Goal: Task Accomplishment & Management: Manage account settings

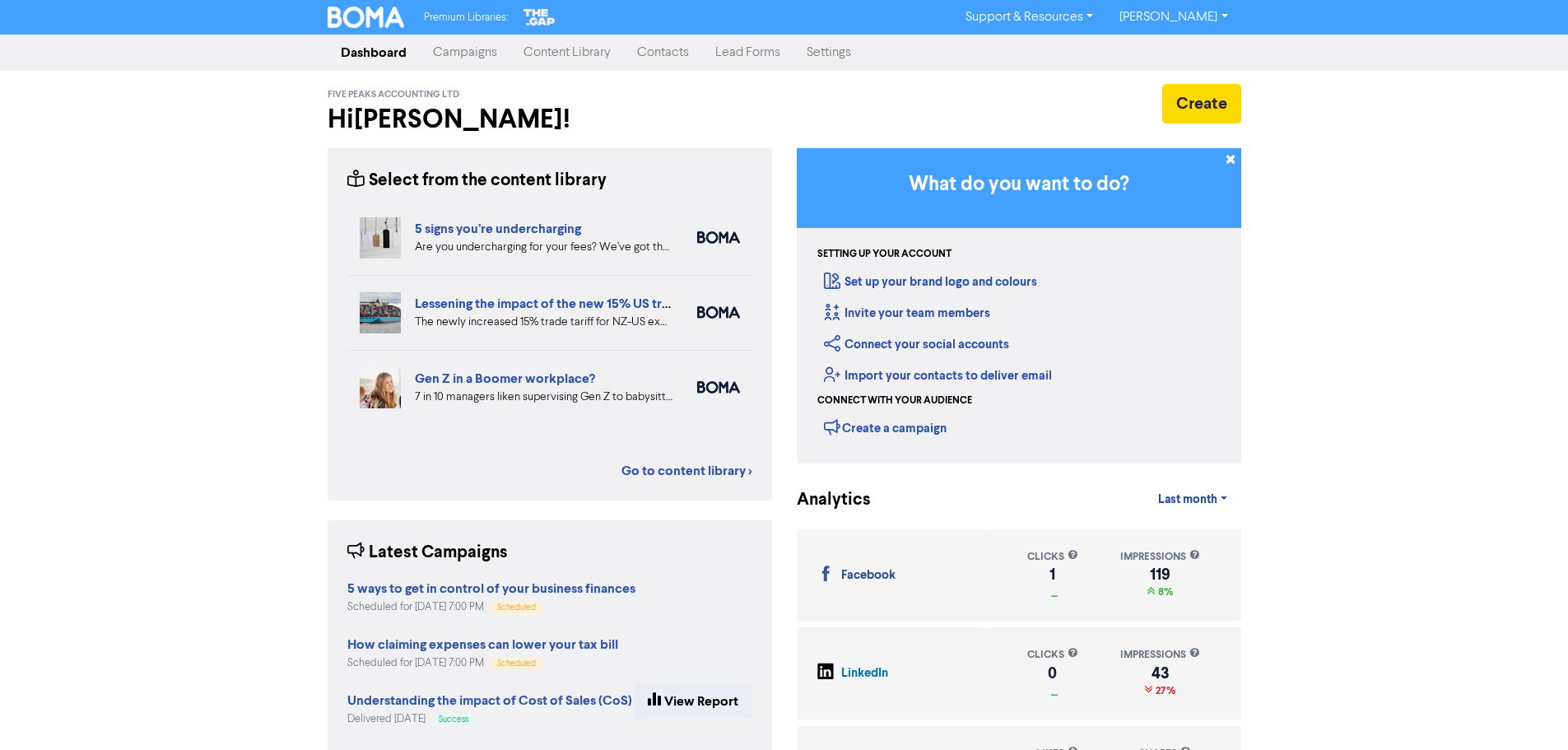
click at [1225, 13] on link "[PERSON_NAME]" at bounding box center [1173, 17] width 134 height 26
click at [825, 52] on link "Settings" at bounding box center [829, 53] width 71 height 33
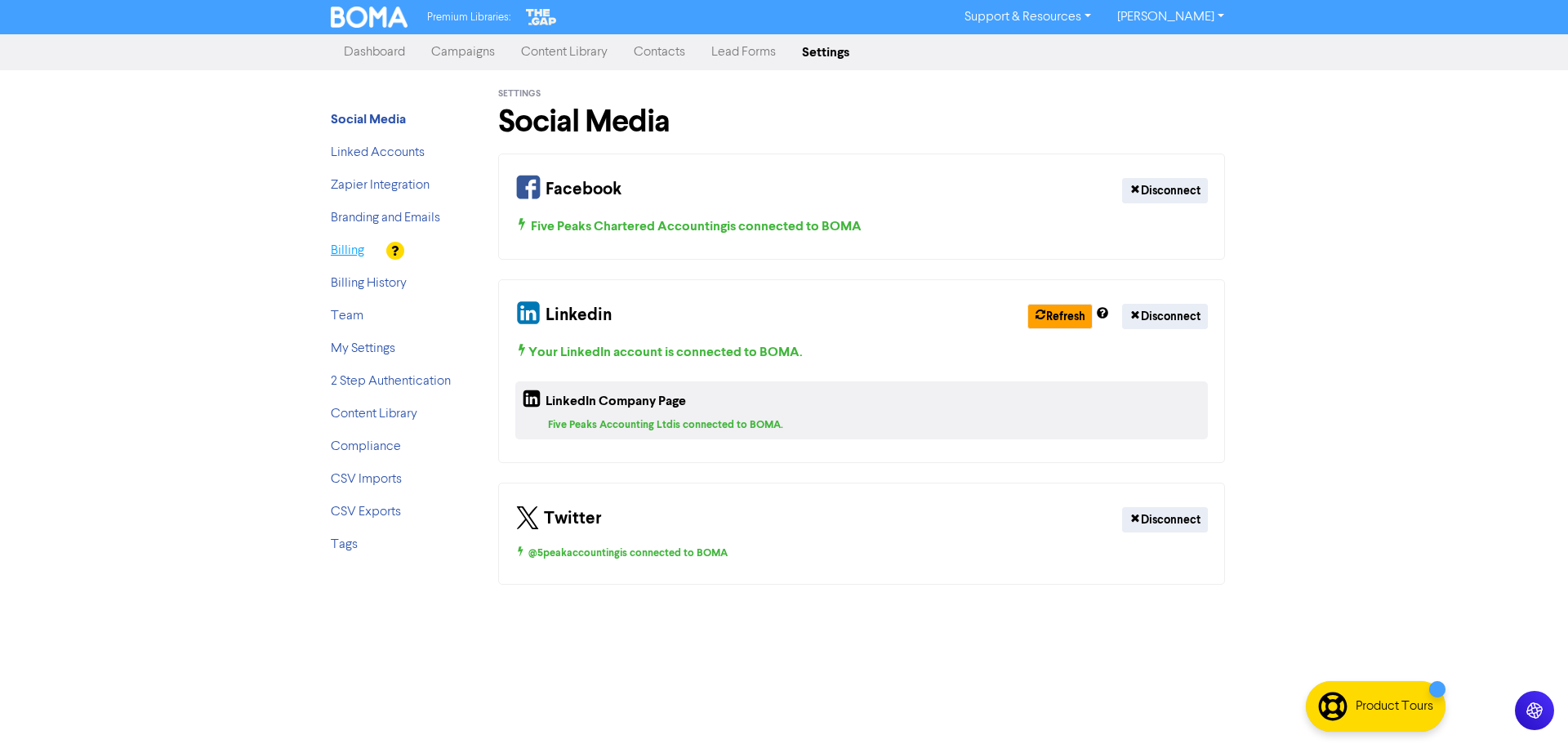
click at [340, 249] on link "Billing" at bounding box center [347, 250] width 34 height 13
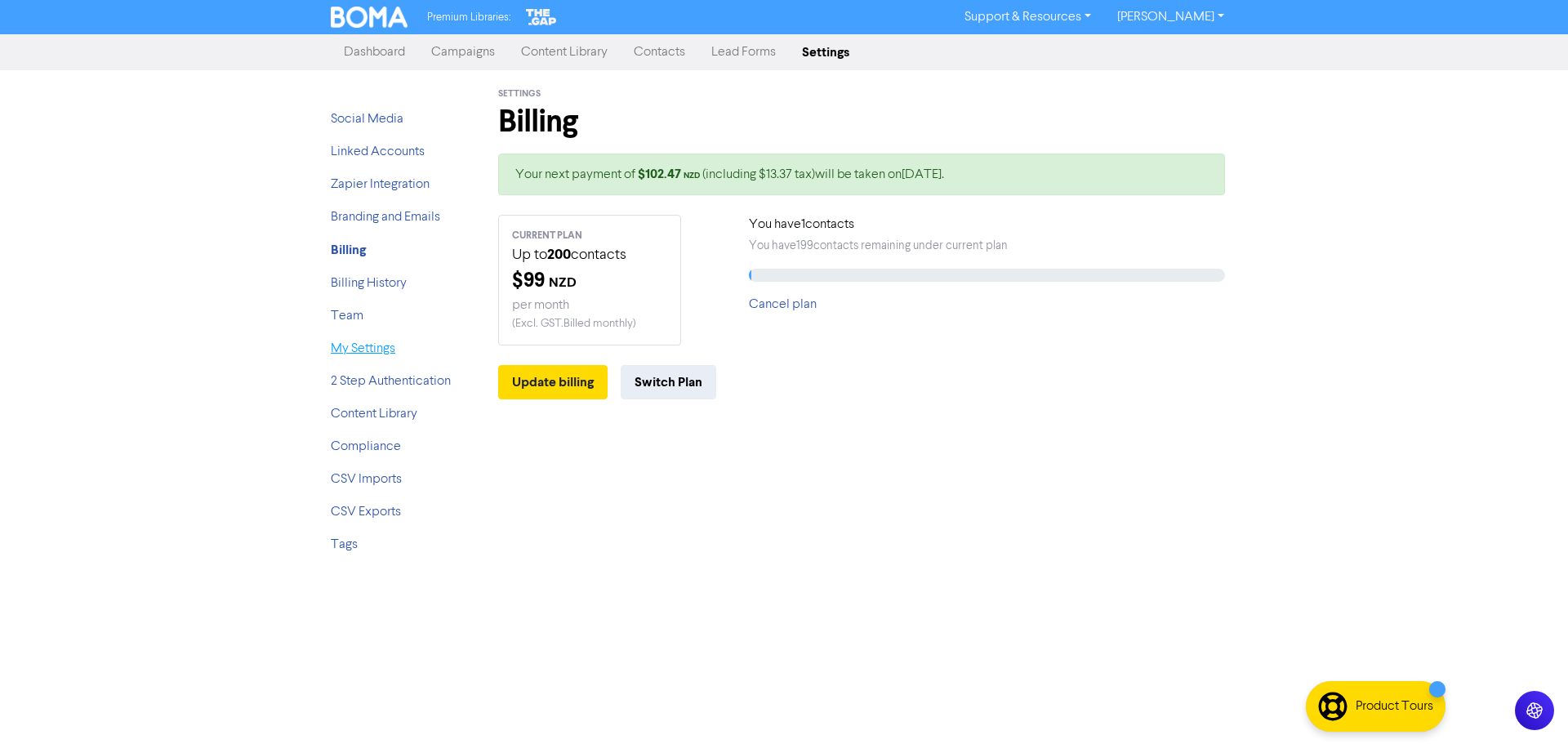
click at [363, 350] on link "My Settings" at bounding box center [363, 349] width 65 height 13
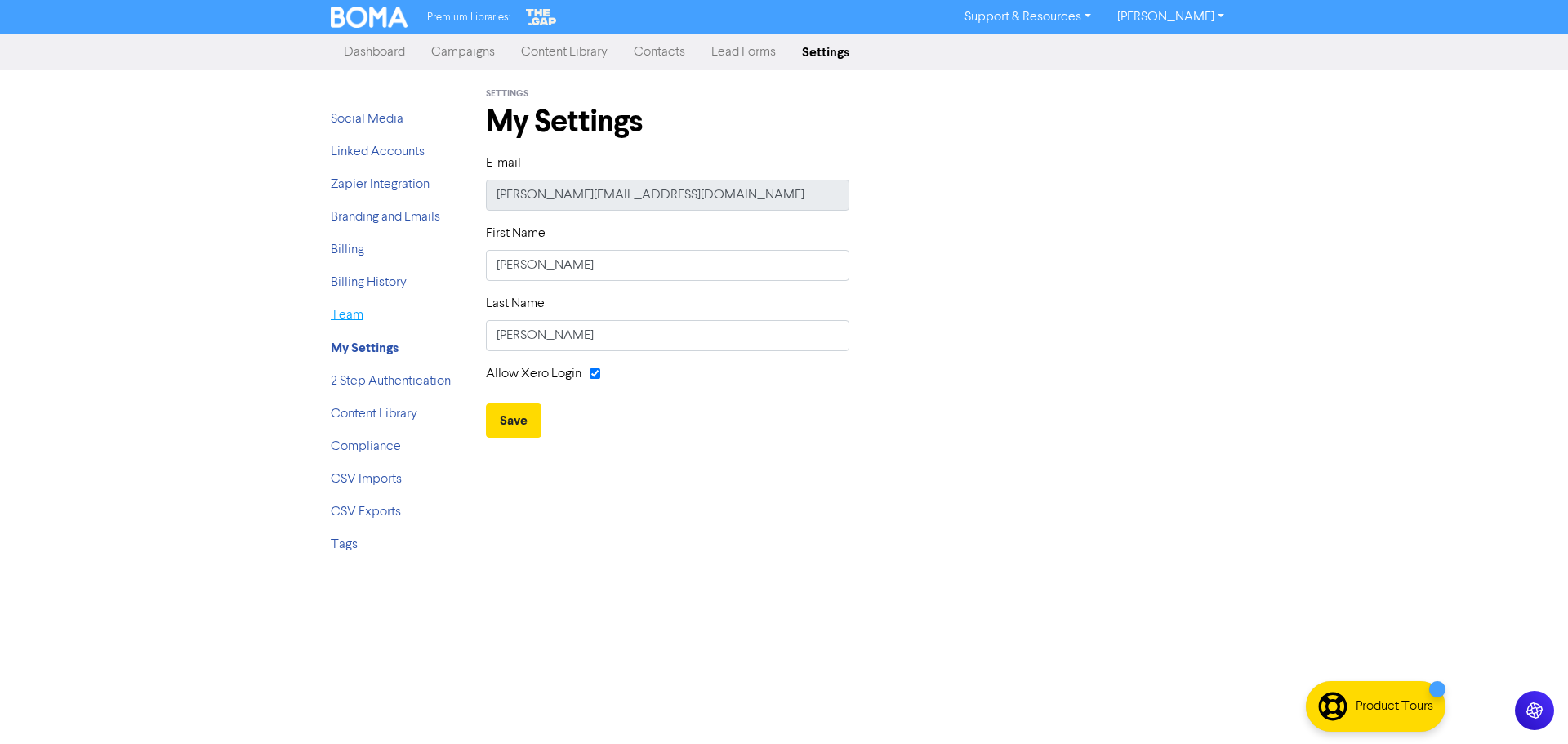
click at [352, 313] on link "Team" at bounding box center [347, 315] width 33 height 13
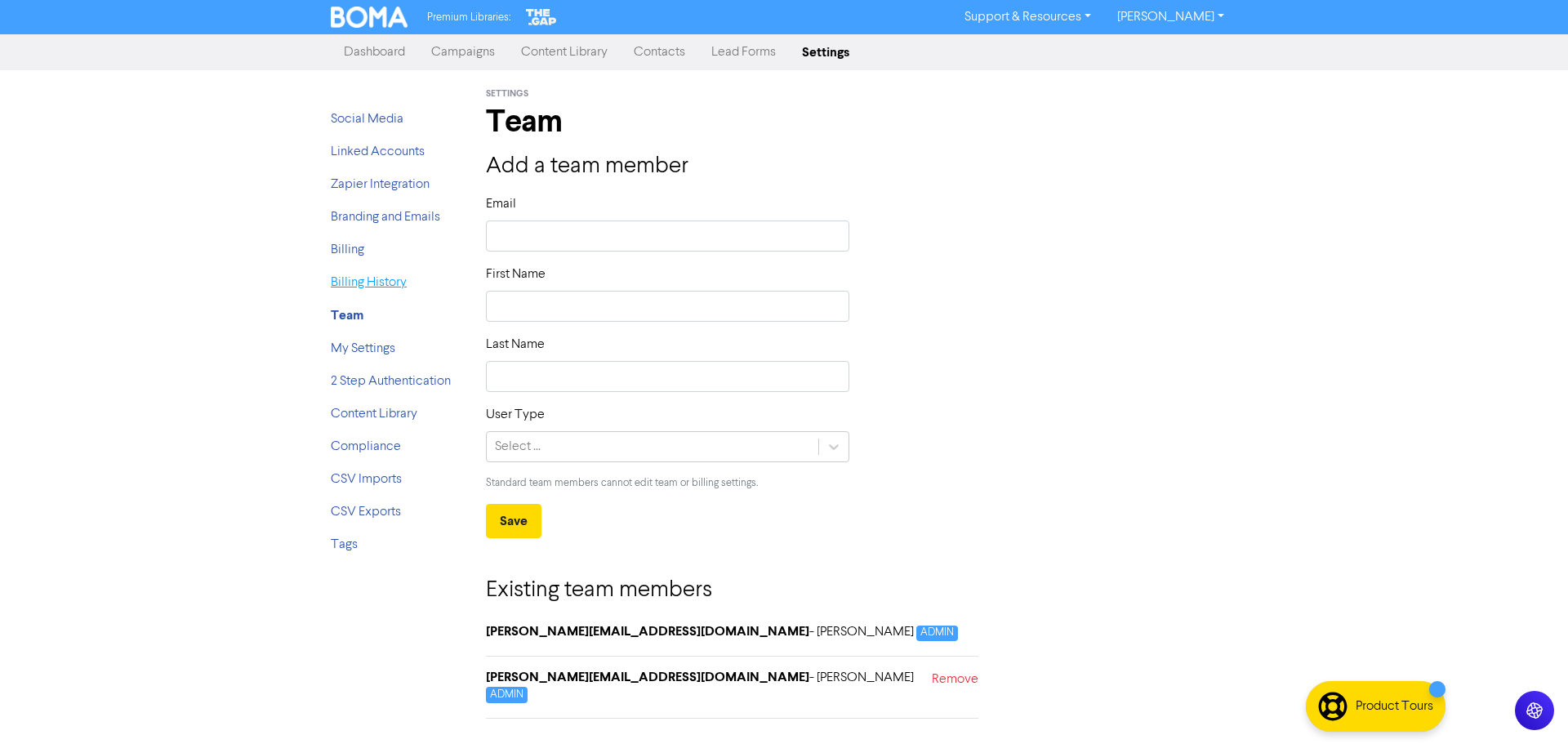
click at [359, 284] on link "Billing History" at bounding box center [368, 282] width 76 height 13
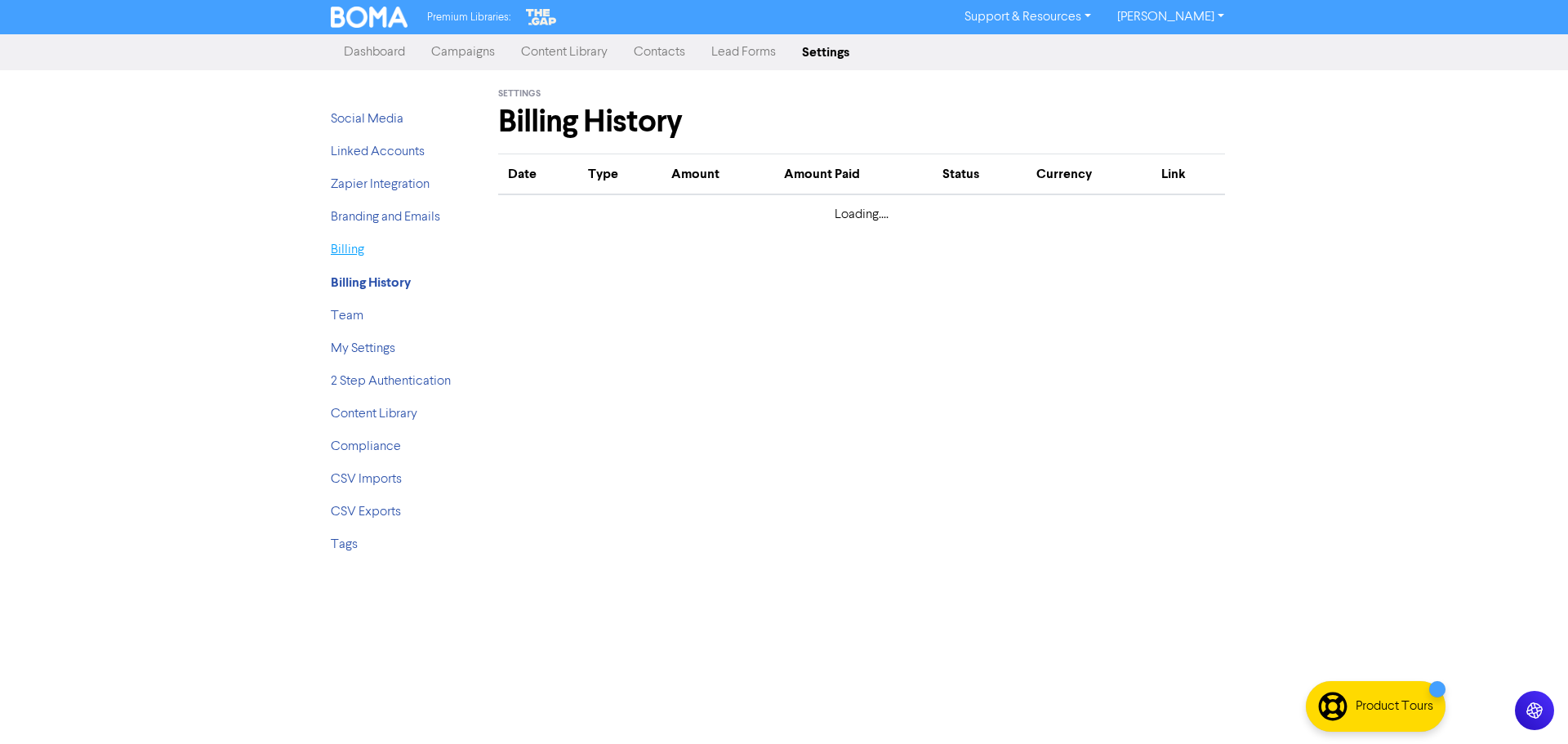
click at [357, 251] on link "Billing" at bounding box center [347, 250] width 34 height 13
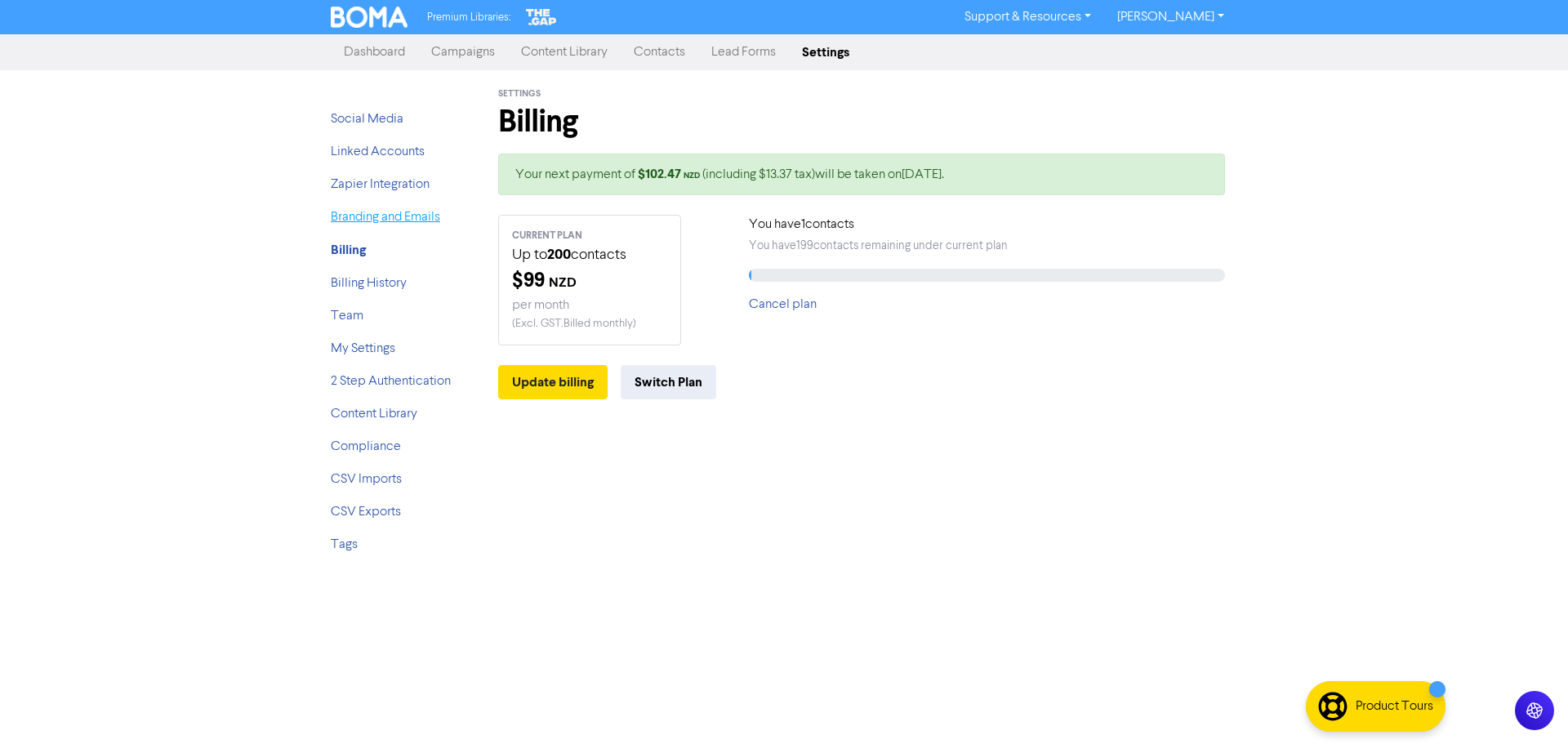
click at [382, 220] on link "Branding and Emails" at bounding box center [385, 218] width 110 height 13
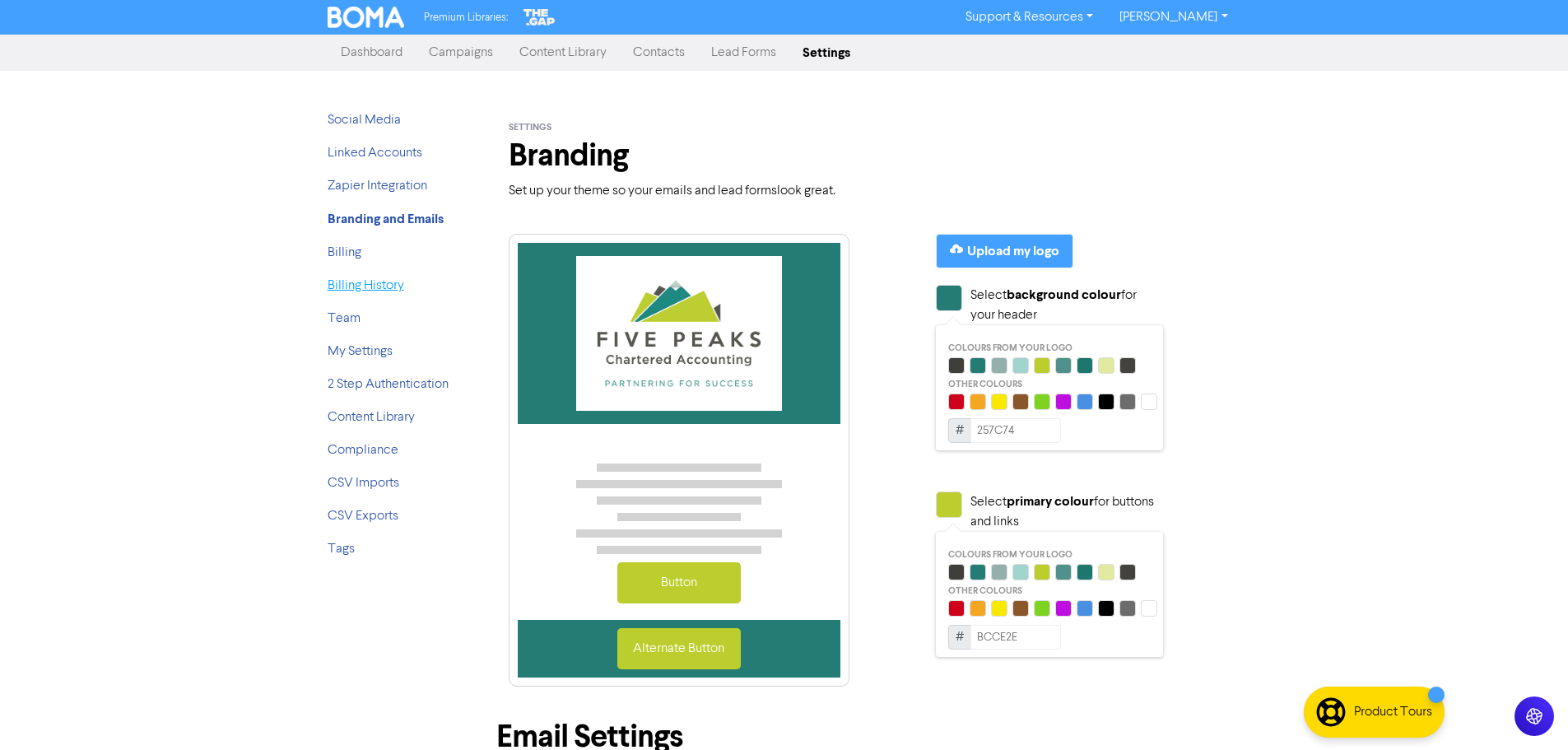
click at [364, 285] on link "Billing History" at bounding box center [365, 285] width 77 height 13
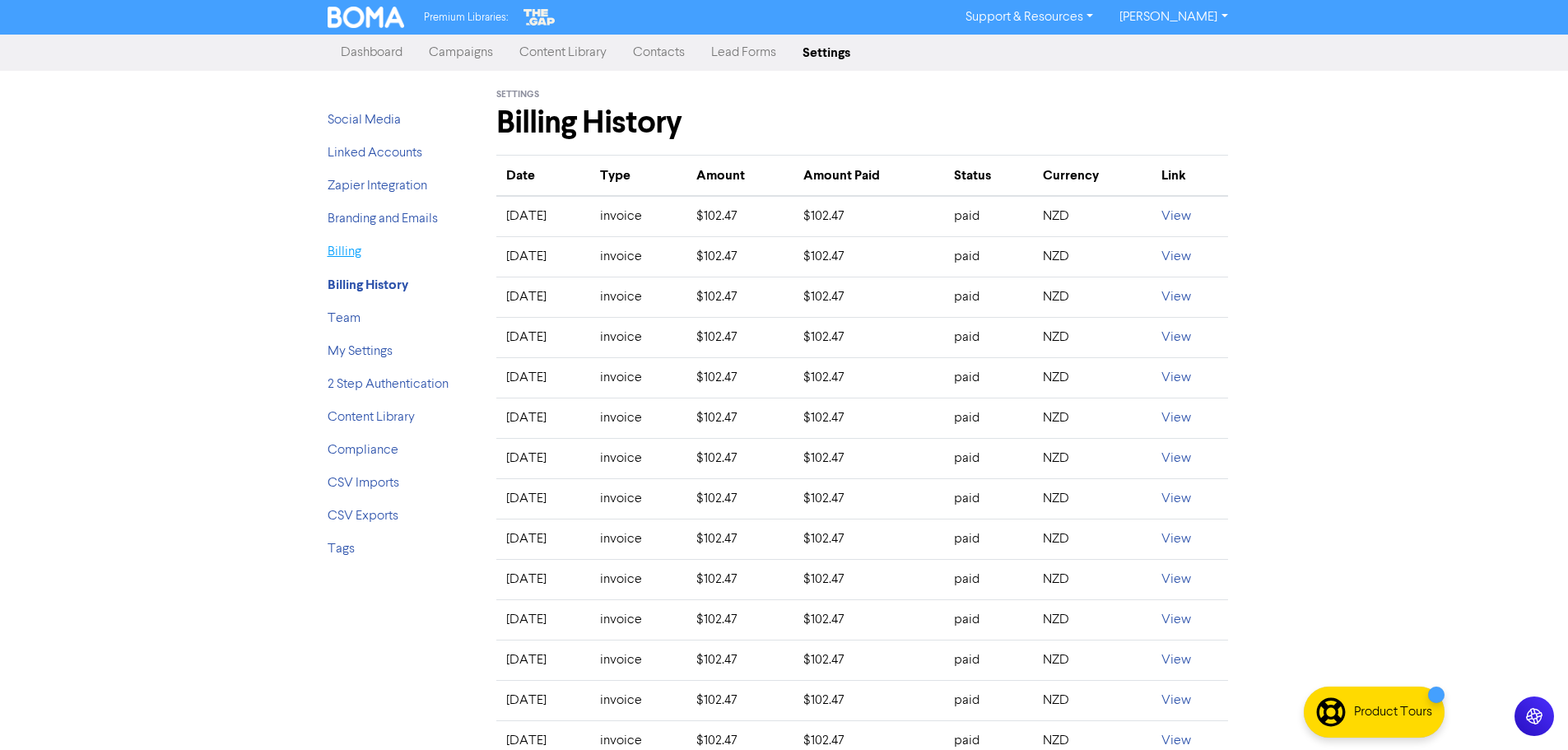
click at [357, 247] on link "Billing" at bounding box center [344, 252] width 34 height 13
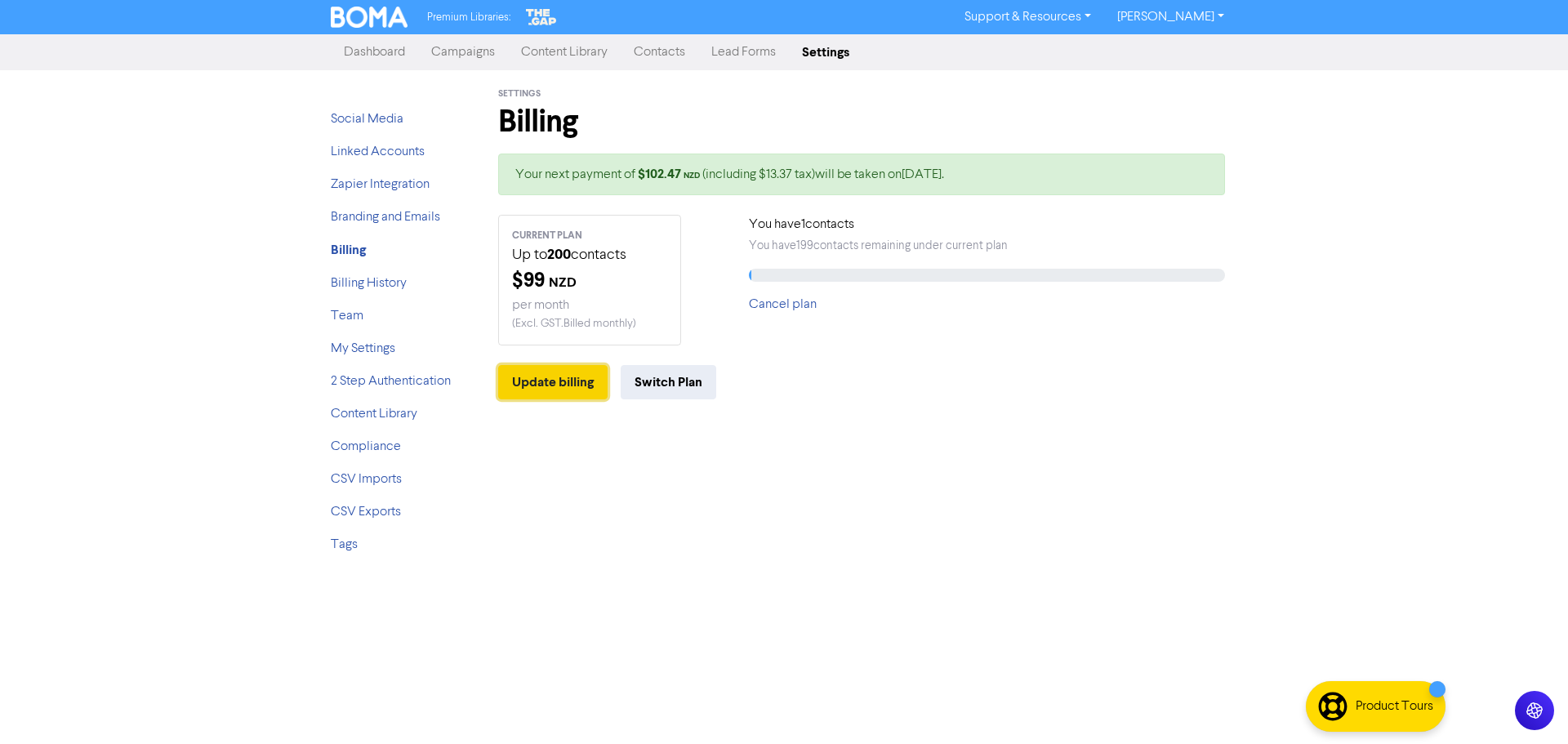
click at [544, 377] on button "Update billing" at bounding box center [553, 382] width 110 height 34
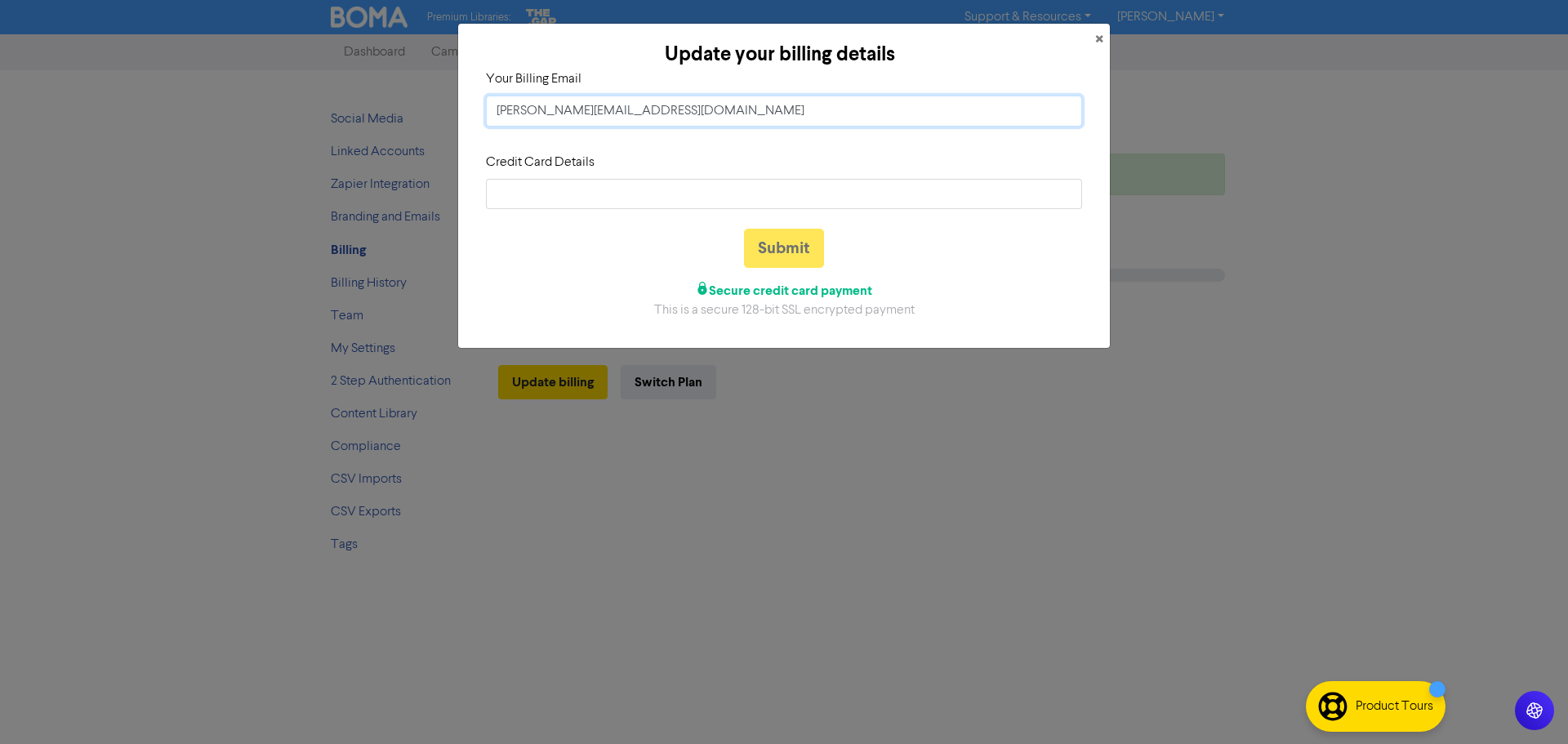
click at [693, 118] on input "[PERSON_NAME][EMAIL_ADDRESS][DOMAIN_NAME]" at bounding box center [784, 111] width 597 height 31
drag, startPoint x: 693, startPoint y: 118, endPoint x: 286, endPoint y: 126, distance: 407.1
click at [286, 126] on div "Update your billing details × Your Billing Email [PERSON_NAME][EMAIL_ADDRESS][D…" at bounding box center [784, 372] width 1568 height 744
paste input "[EMAIL_ADDRESS][DOMAIN_NAME]"
type input "[EMAIL_ADDRESS][DOMAIN_NAME]"
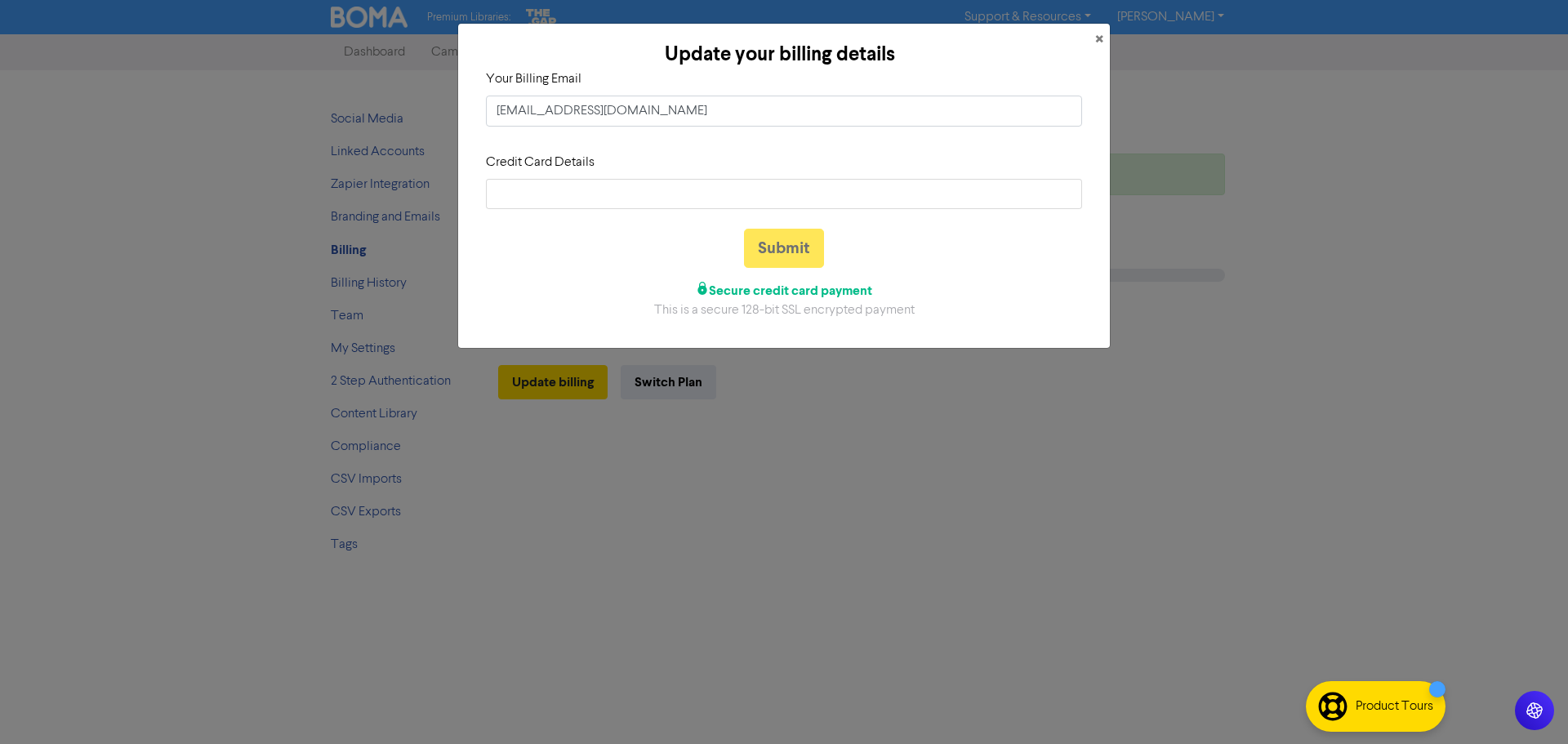
click at [552, 280] on div "Submit Secure credit card payment This is a secure 128-bit SSL encrypted payment" at bounding box center [784, 274] width 621 height 92
click at [798, 246] on button "Submit" at bounding box center [784, 248] width 80 height 39
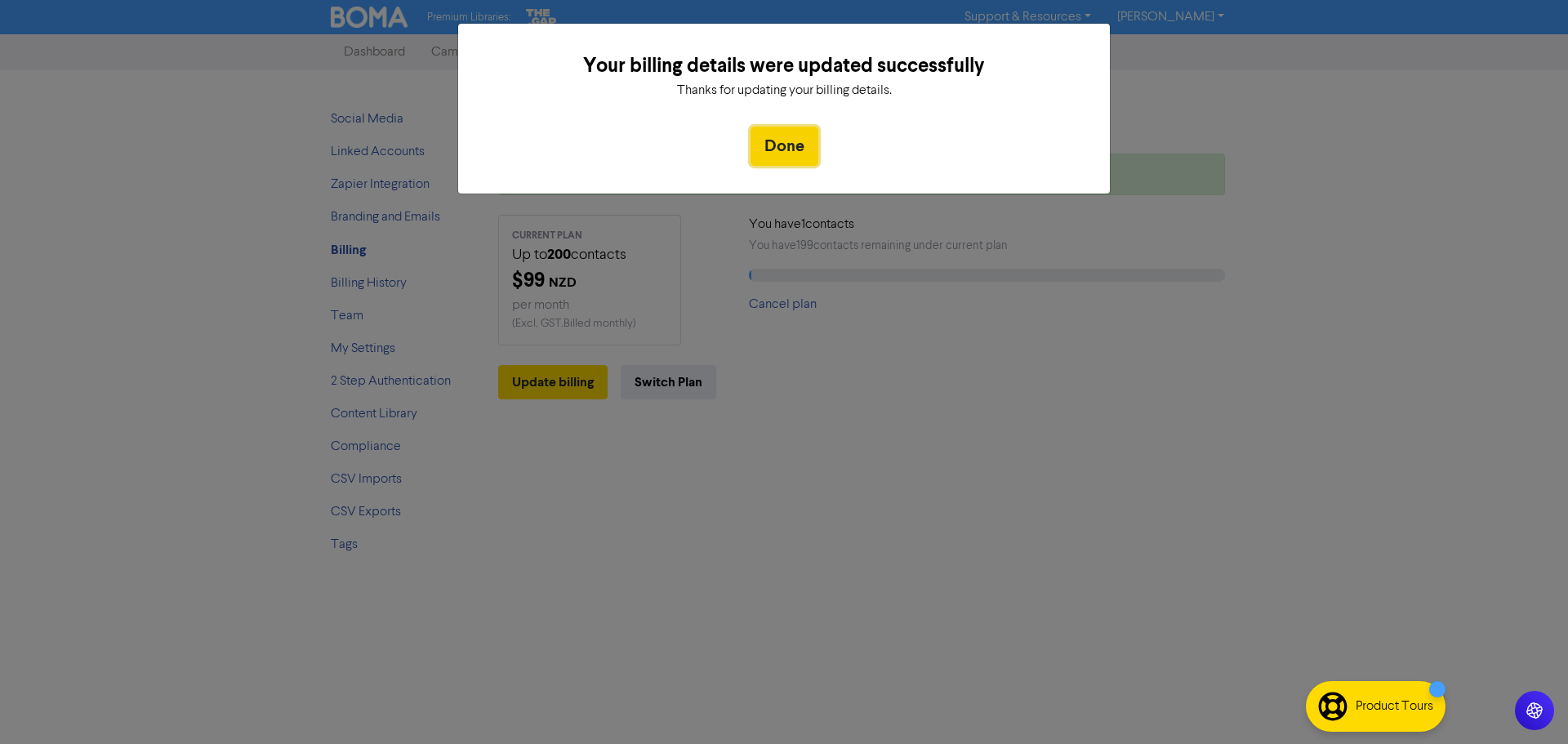
click at [805, 134] on button "Done" at bounding box center [784, 147] width 68 height 39
